Goal: Information Seeking & Learning: Learn about a topic

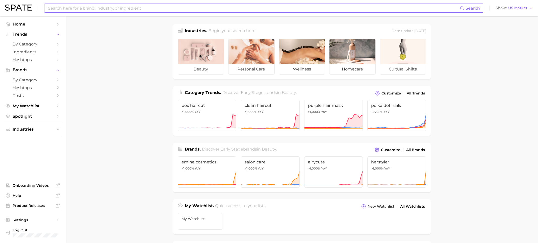
click at [93, 9] on input at bounding box center [253, 8] width 412 height 9
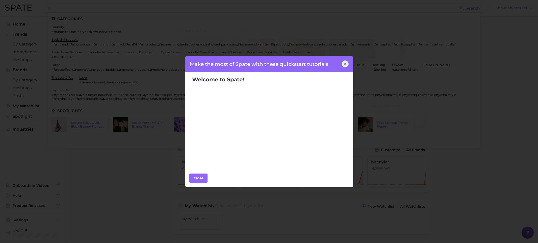
click at [344, 64] on icon at bounding box center [345, 64] width 4 height 4
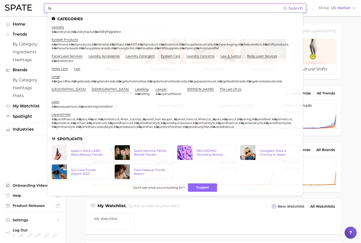
click at [248, 9] on input "la" at bounding box center [164, 8] width 235 height 9
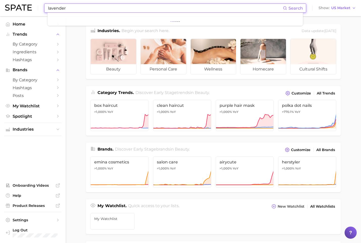
type input "lavender"
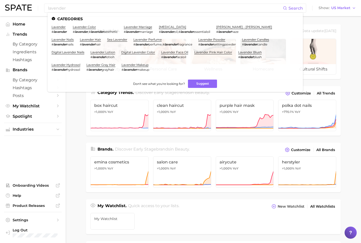
click at [347, 92] on main "Industries. Begin your search here. Data update: [DATE] beauty personal care we…" at bounding box center [213, 213] width 295 height 394
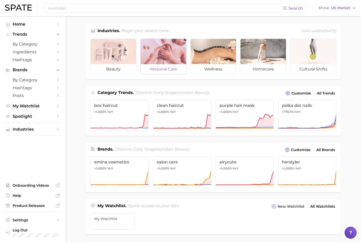
click at [159, 66] on span "personal care" at bounding box center [163, 69] width 45 height 10
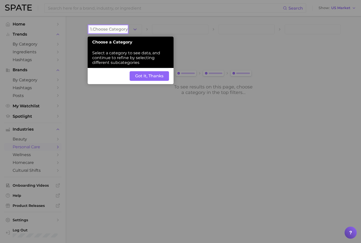
click at [152, 73] on button "Got It, Thanks" at bounding box center [148, 76] width 39 height 10
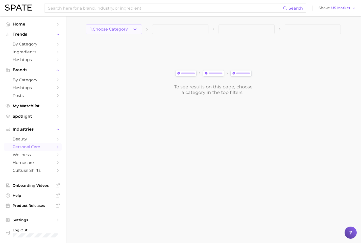
click at [137, 29] on icon "button" at bounding box center [134, 29] width 5 height 5
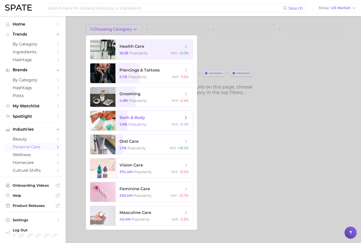
click at [149, 122] on span "bath & body 2.8b Popularity YoY : -0.3%" at bounding box center [153, 121] width 77 height 20
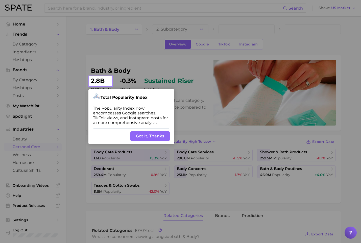
click at [154, 131] on button "Got It, Thanks" at bounding box center [149, 136] width 39 height 10
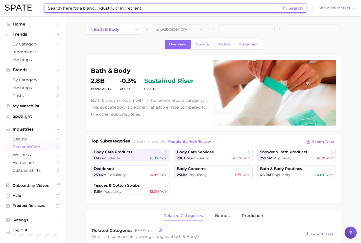
click at [120, 9] on input at bounding box center [164, 8] width 235 height 9
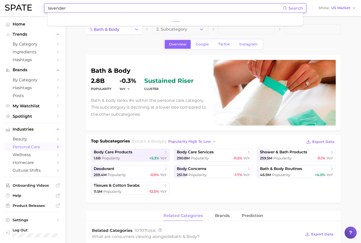
type input "lavender"
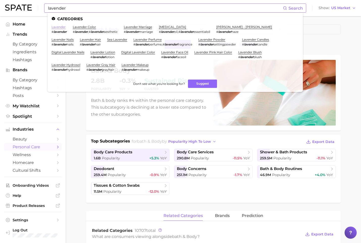
click at [59, 28] on link "lavender" at bounding box center [58, 27] width 14 height 4
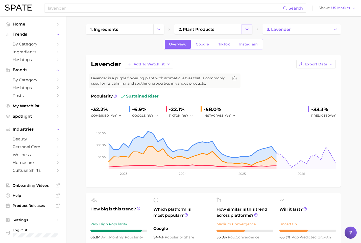
click at [244, 28] on button "Change Category" at bounding box center [246, 29] width 11 height 10
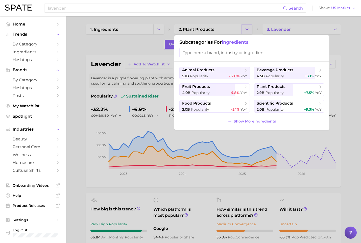
click at [244, 28] on div at bounding box center [180, 121] width 361 height 243
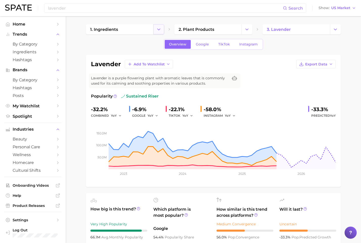
click at [160, 29] on polyline "Change Category" at bounding box center [158, 29] width 3 height 1
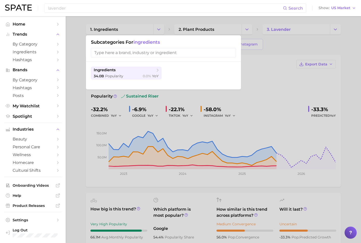
click at [285, 44] on div at bounding box center [180, 121] width 361 height 243
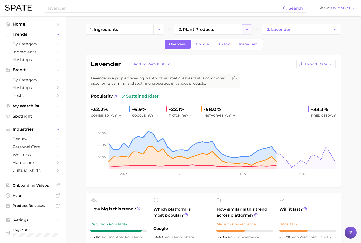
click at [244, 29] on icon "Change Category" at bounding box center [246, 29] width 5 height 5
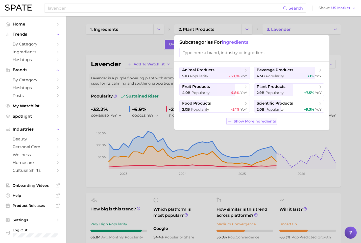
click at [256, 121] on span "Show More ingredients" at bounding box center [254, 121] width 42 height 4
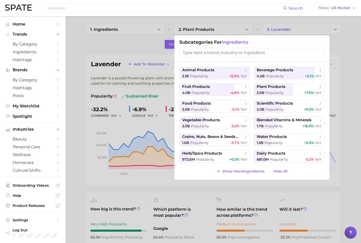
click at [148, 43] on div at bounding box center [180, 121] width 361 height 243
